Goal: Task Accomplishment & Management: Complete application form

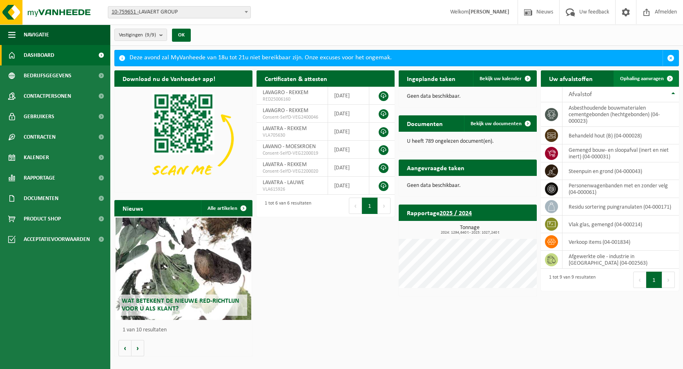
click at [639, 80] on span "Ophaling aanvragen" at bounding box center [642, 78] width 44 height 5
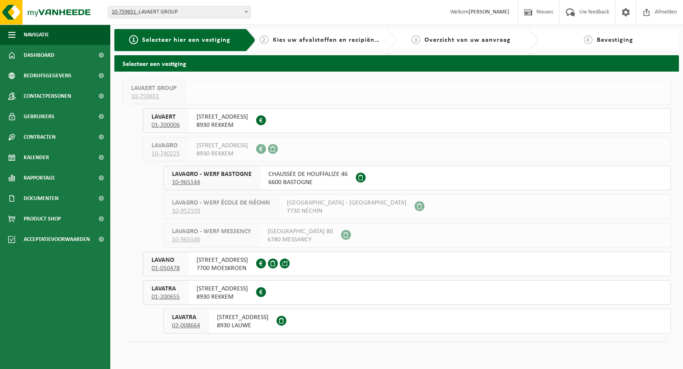
click at [233, 313] on span "[STREET_ADDRESS]" at bounding box center [242, 317] width 51 height 8
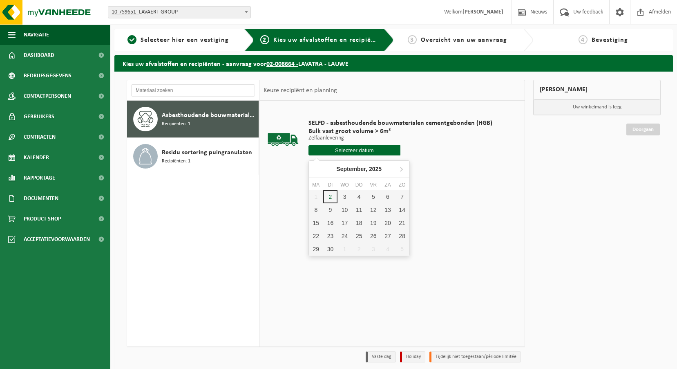
click at [355, 151] on input "text" at bounding box center [354, 150] width 92 height 10
click at [332, 194] on div "2" at bounding box center [330, 196] width 14 height 13
type input "Van [DATE]"
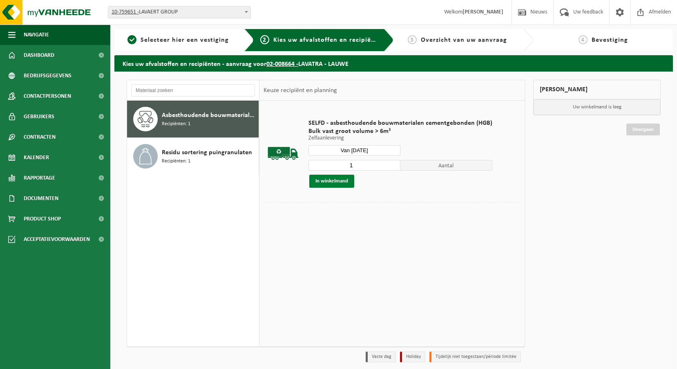
click at [337, 184] on button "In winkelmand" at bounding box center [331, 180] width 45 height 13
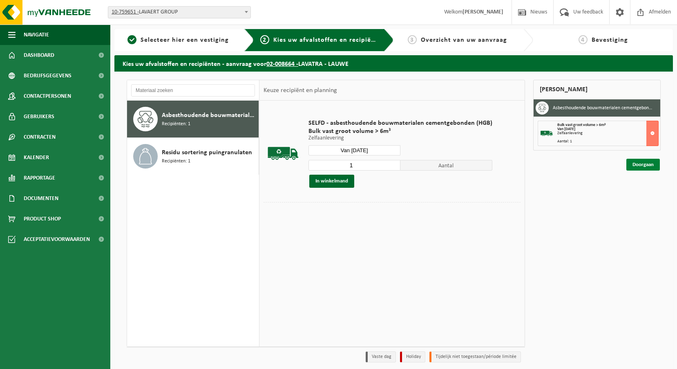
click at [645, 165] on link "Doorgaan" at bounding box center [643, 165] width 34 height 12
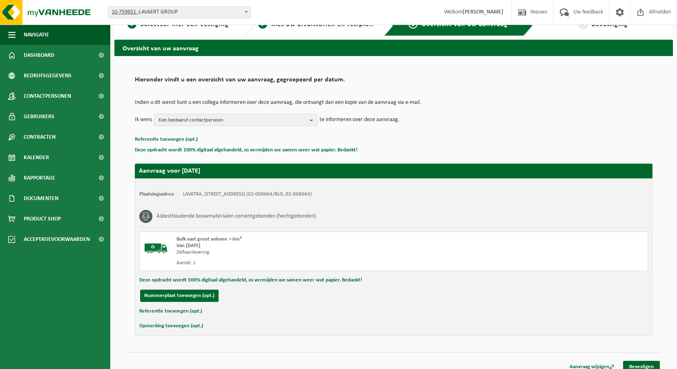
scroll to position [24, 0]
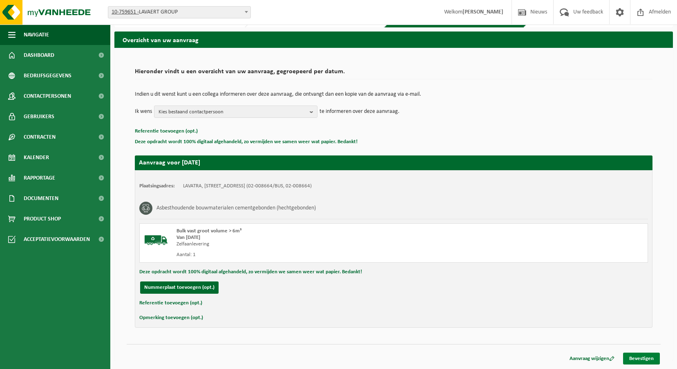
click at [646, 354] on link "Bevestigen" at bounding box center [641, 358] width 37 height 12
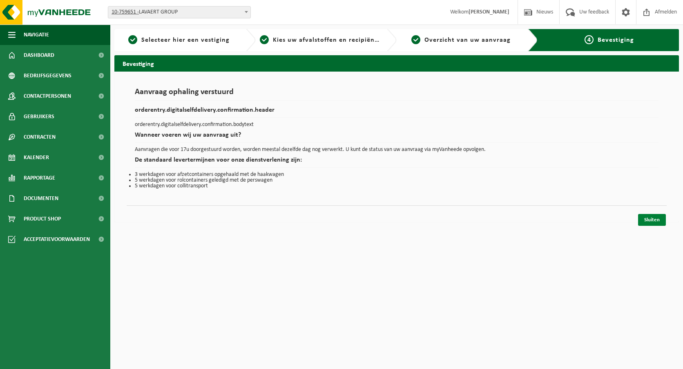
click at [651, 219] on link "Sluiten" at bounding box center [652, 220] width 28 height 12
